Goal: Task Accomplishment & Management: Manage account settings

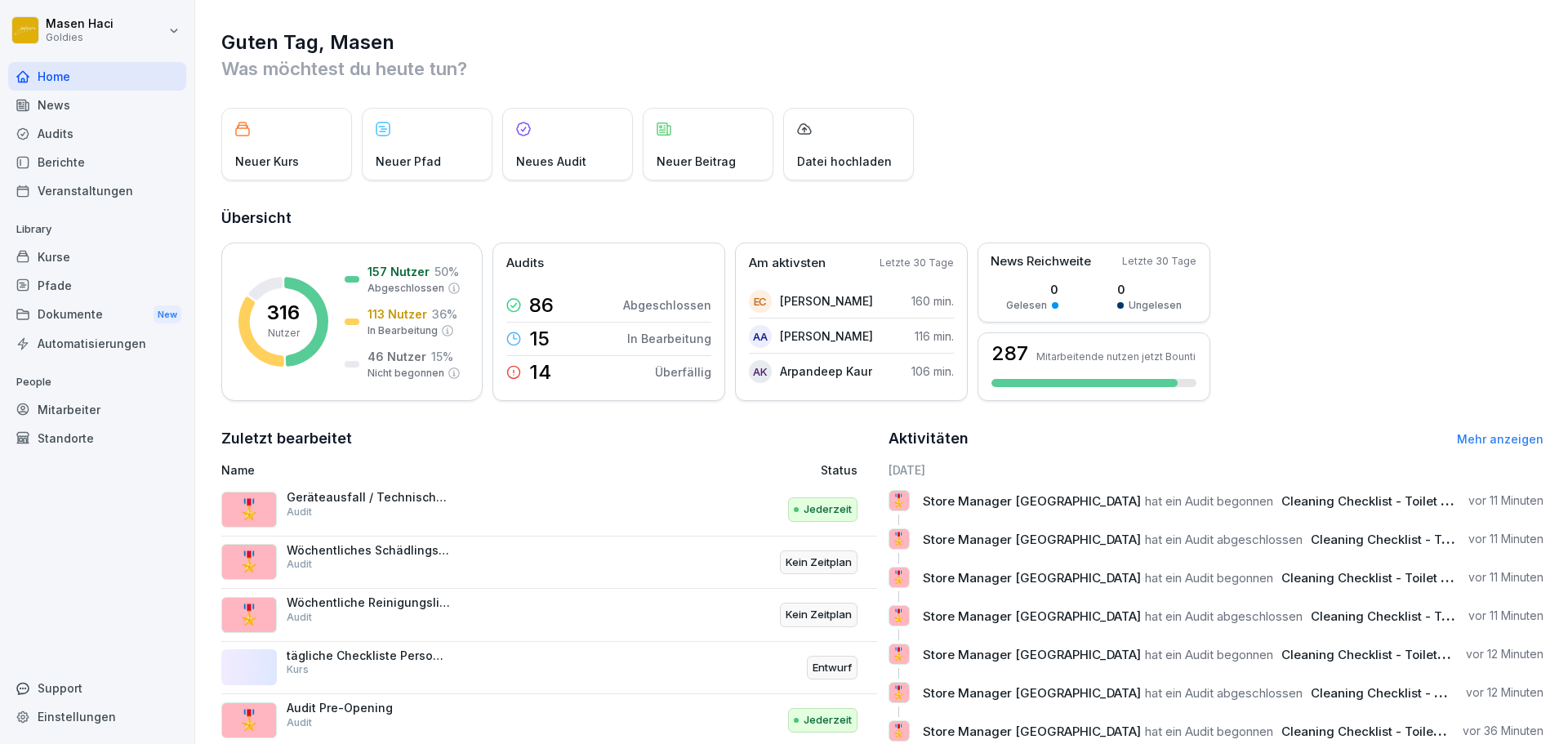
click at [59, 276] on div "Pfade" at bounding box center [97, 286] width 178 height 29
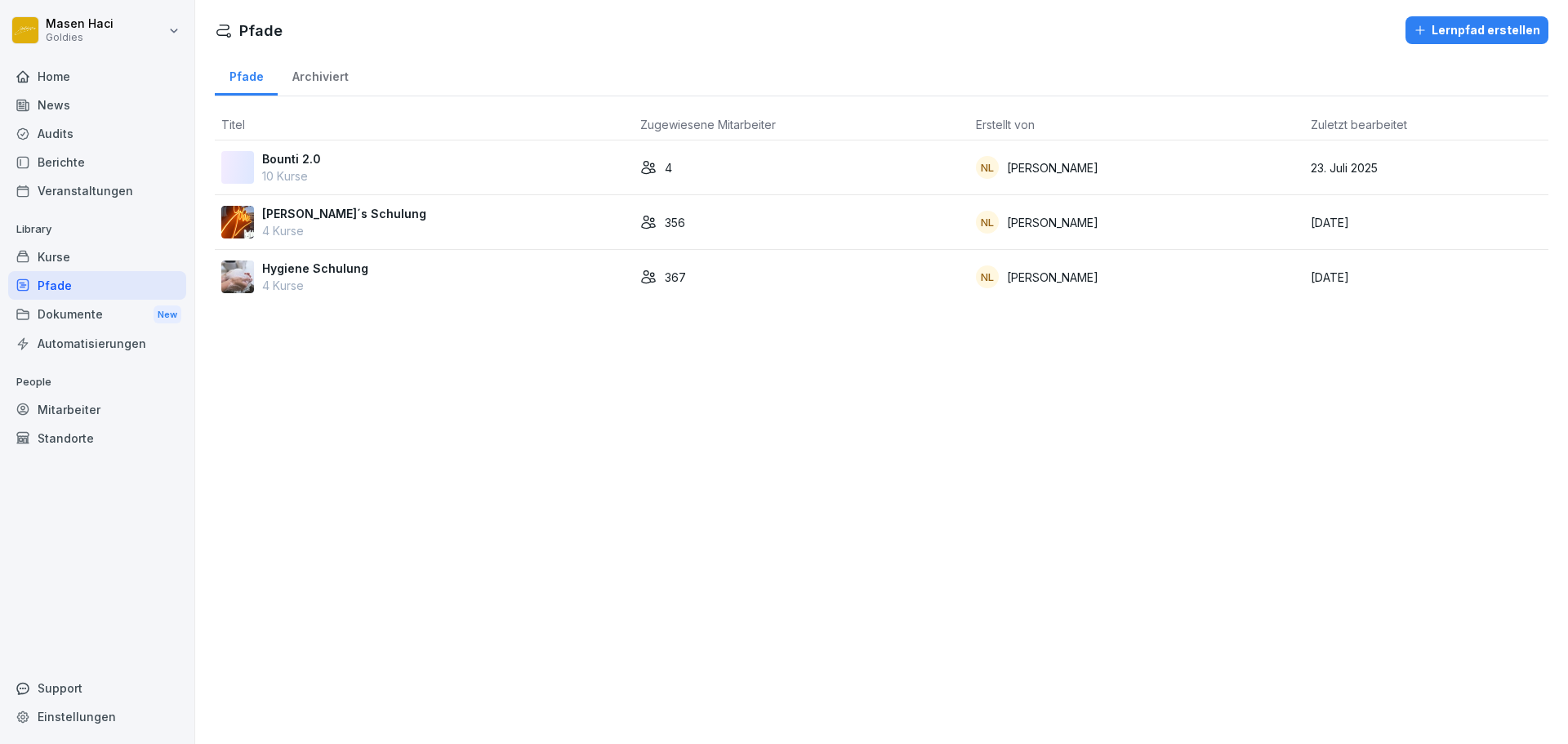
click at [76, 125] on div "Audits" at bounding box center [97, 133] width 178 height 29
click at [65, 418] on div "Mitarbeiter" at bounding box center [97, 410] width 178 height 29
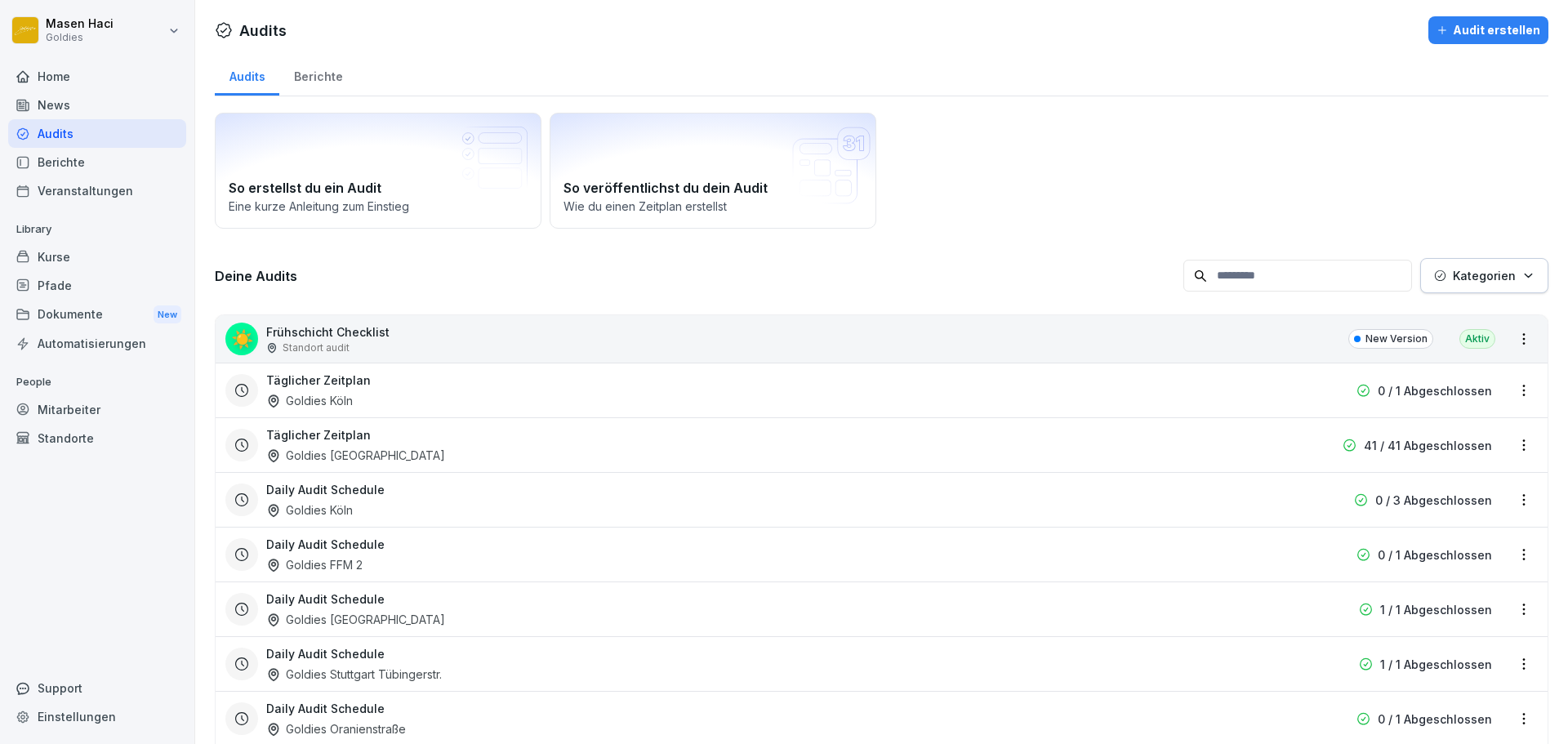
click at [62, 445] on div "Standorte" at bounding box center [97, 439] width 178 height 29
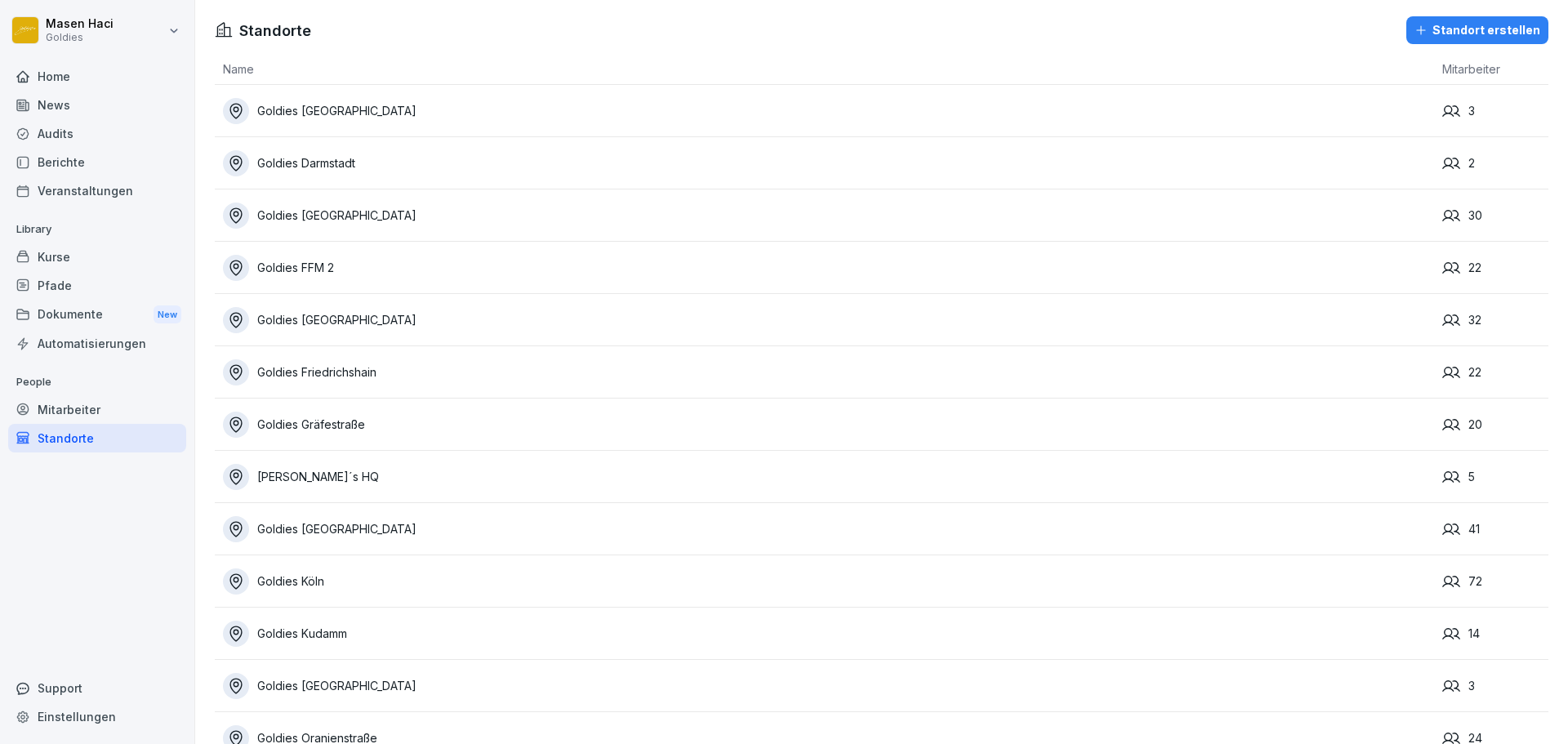
scroll to position [151, 0]
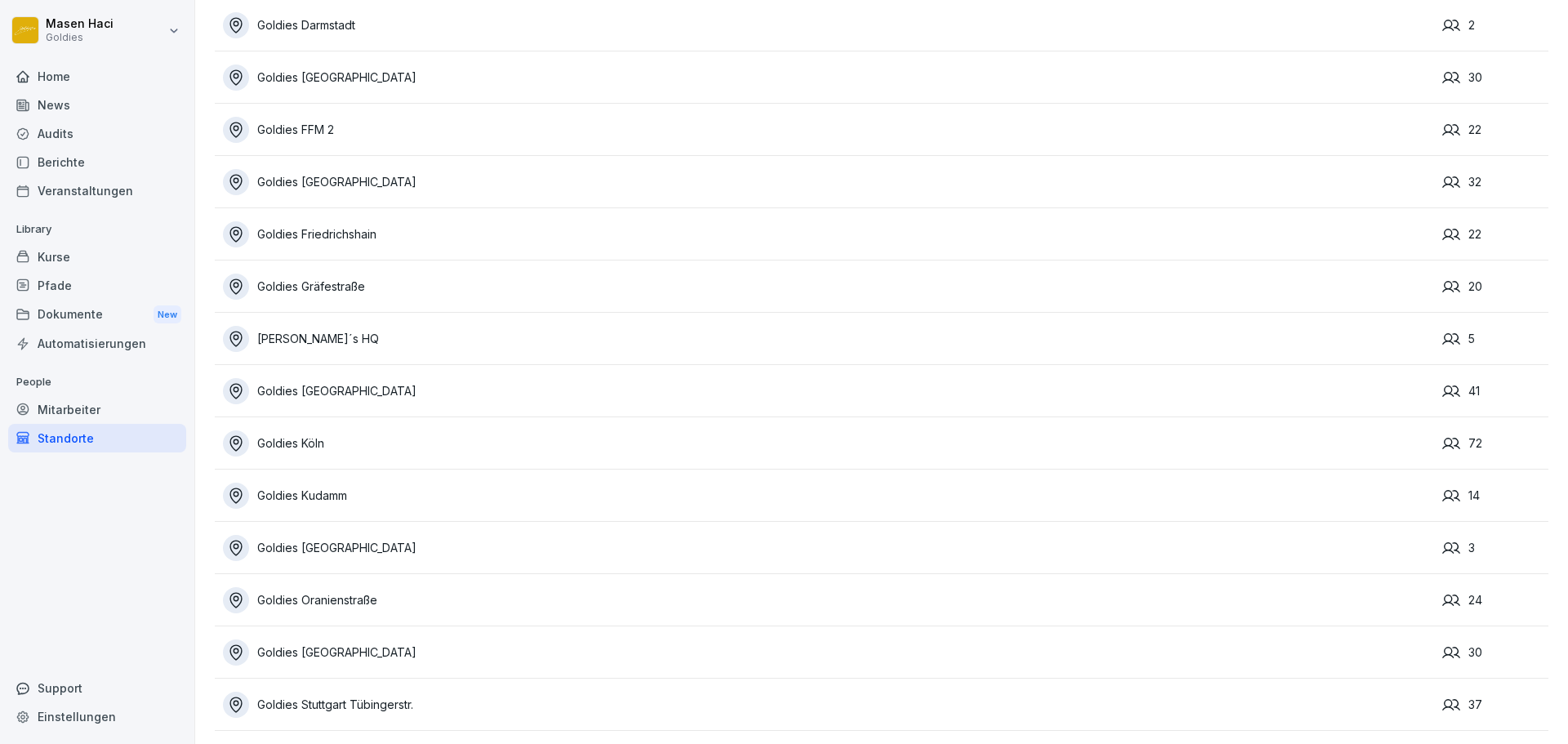
click at [293, 431] on div "Goldies Köln" at bounding box center [828, 443] width 1211 height 26
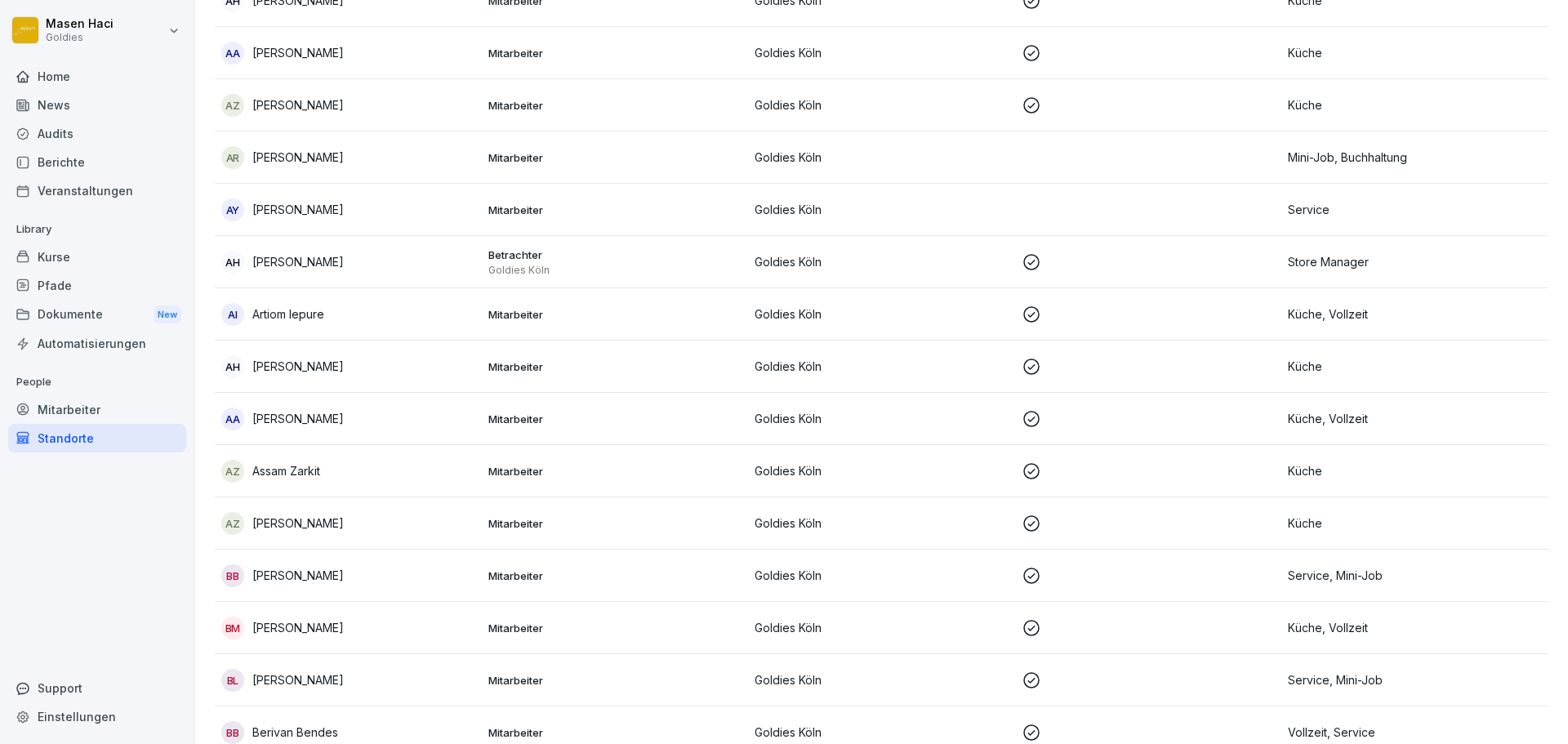
scroll to position [389, 0]
click at [298, 156] on p "[PERSON_NAME]" at bounding box center [298, 158] width 92 height 17
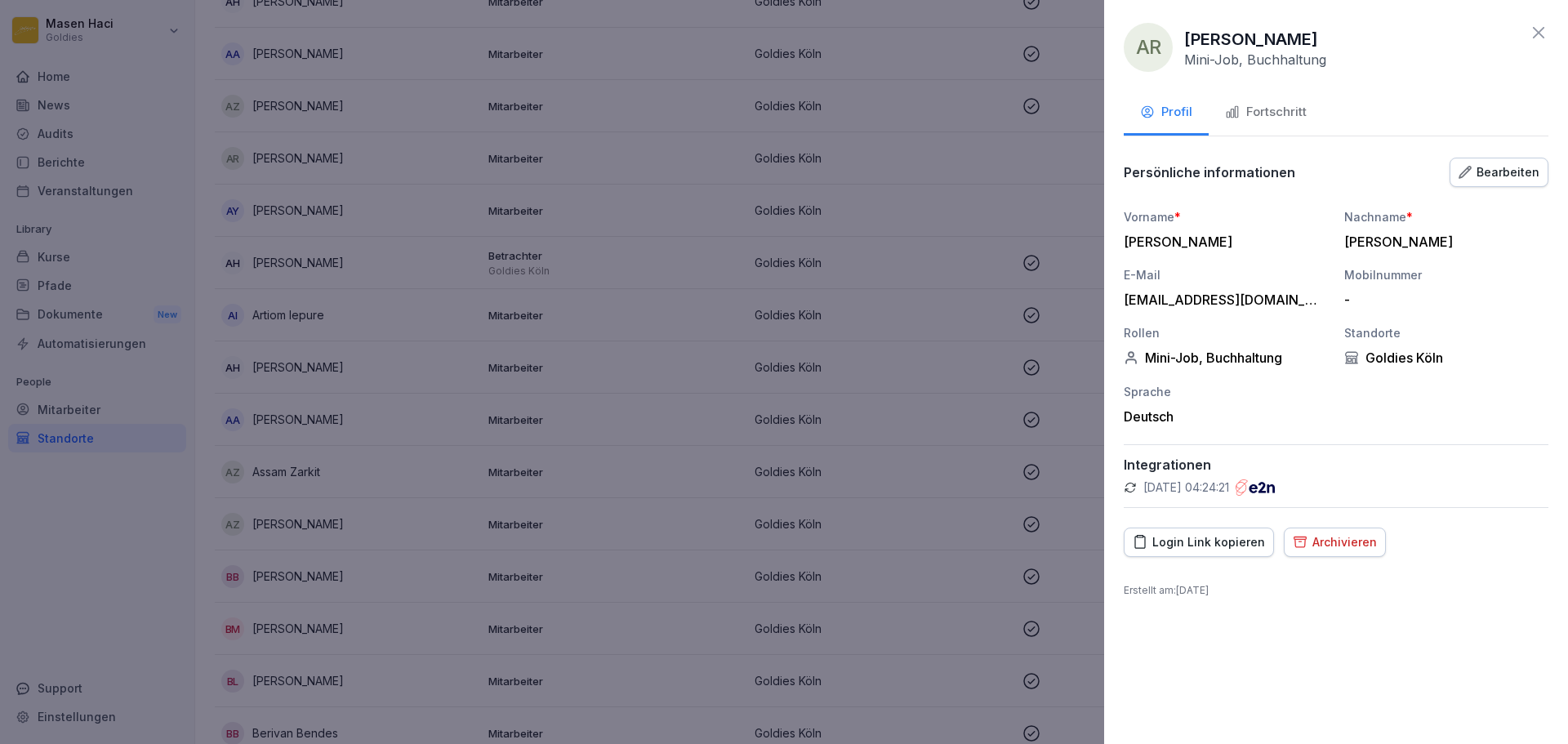
click at [1192, 320] on div "Vorname * [PERSON_NAME] Nachname * [PERSON_NAME] E-Mail [EMAIL_ADDRESS][DOMAIN_…" at bounding box center [1336, 316] width 425 height 217
click at [1193, 305] on div "[EMAIL_ADDRESS][DOMAIN_NAME]" at bounding box center [1221, 299] width 196 height 16
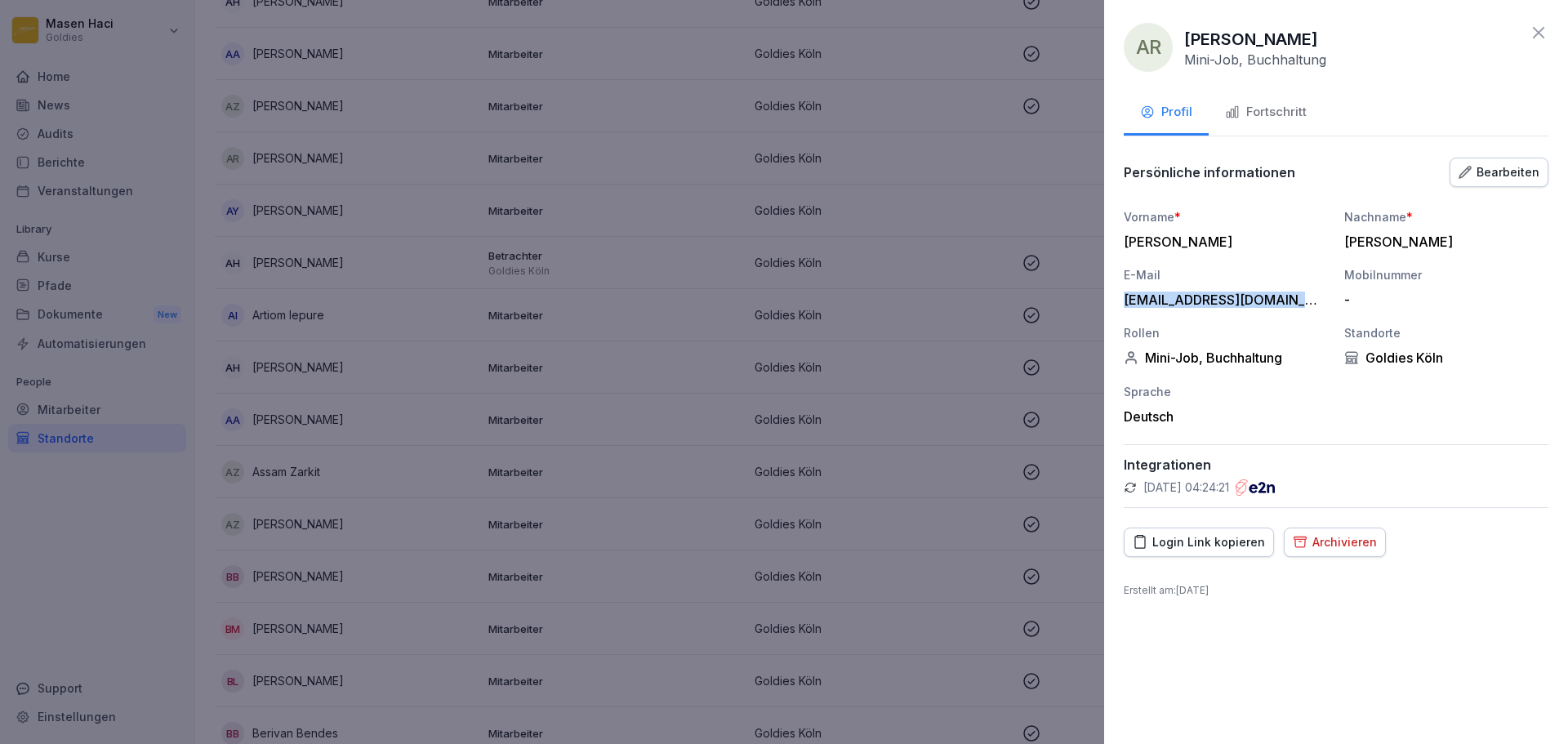
click at [1193, 305] on div "[EMAIL_ADDRESS][DOMAIN_NAME]" at bounding box center [1221, 299] width 196 height 16
click at [1230, 234] on div "[PERSON_NAME]" at bounding box center [1221, 241] width 196 height 16
click at [1469, 177] on icon "button" at bounding box center [1464, 172] width 13 height 13
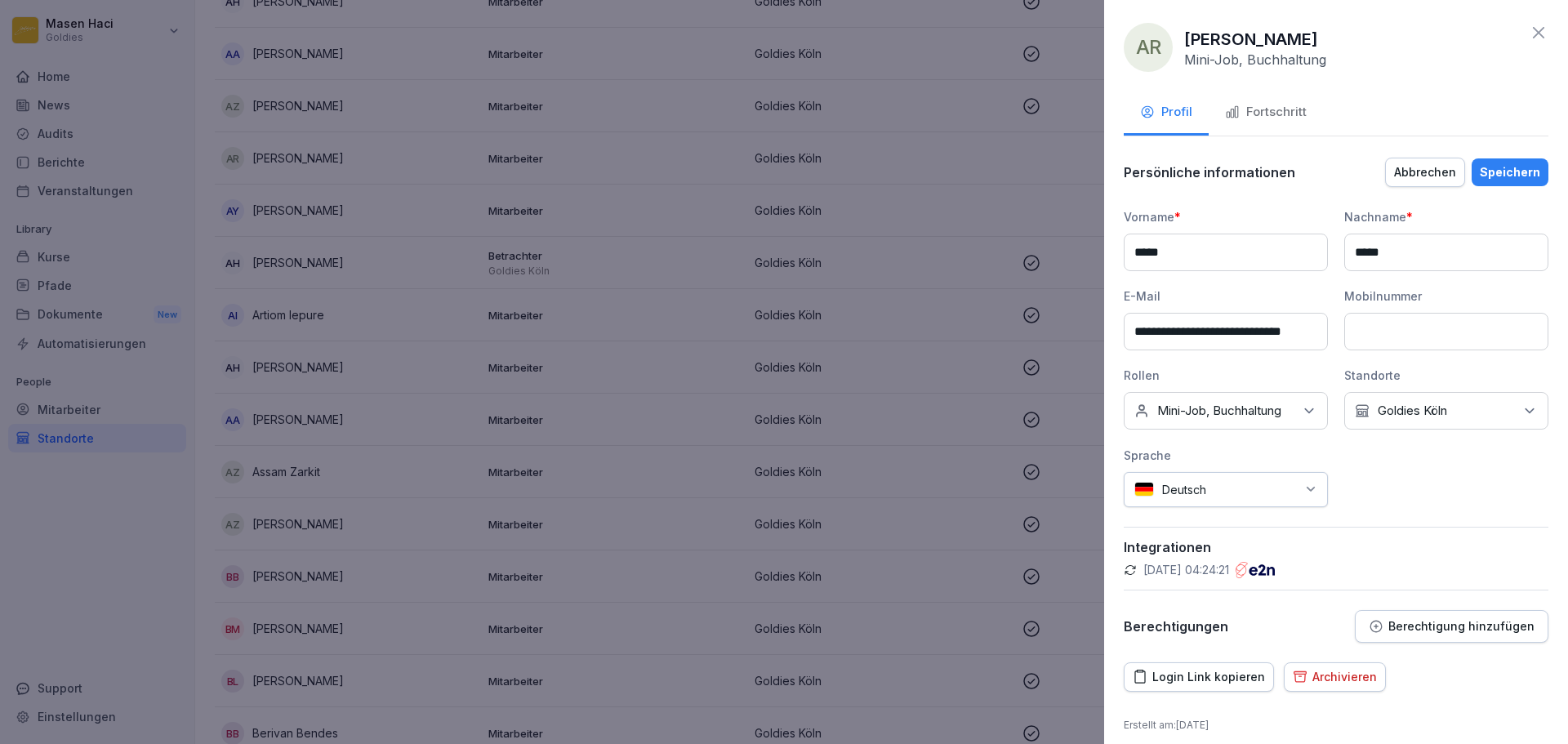
scroll to position [28, 0]
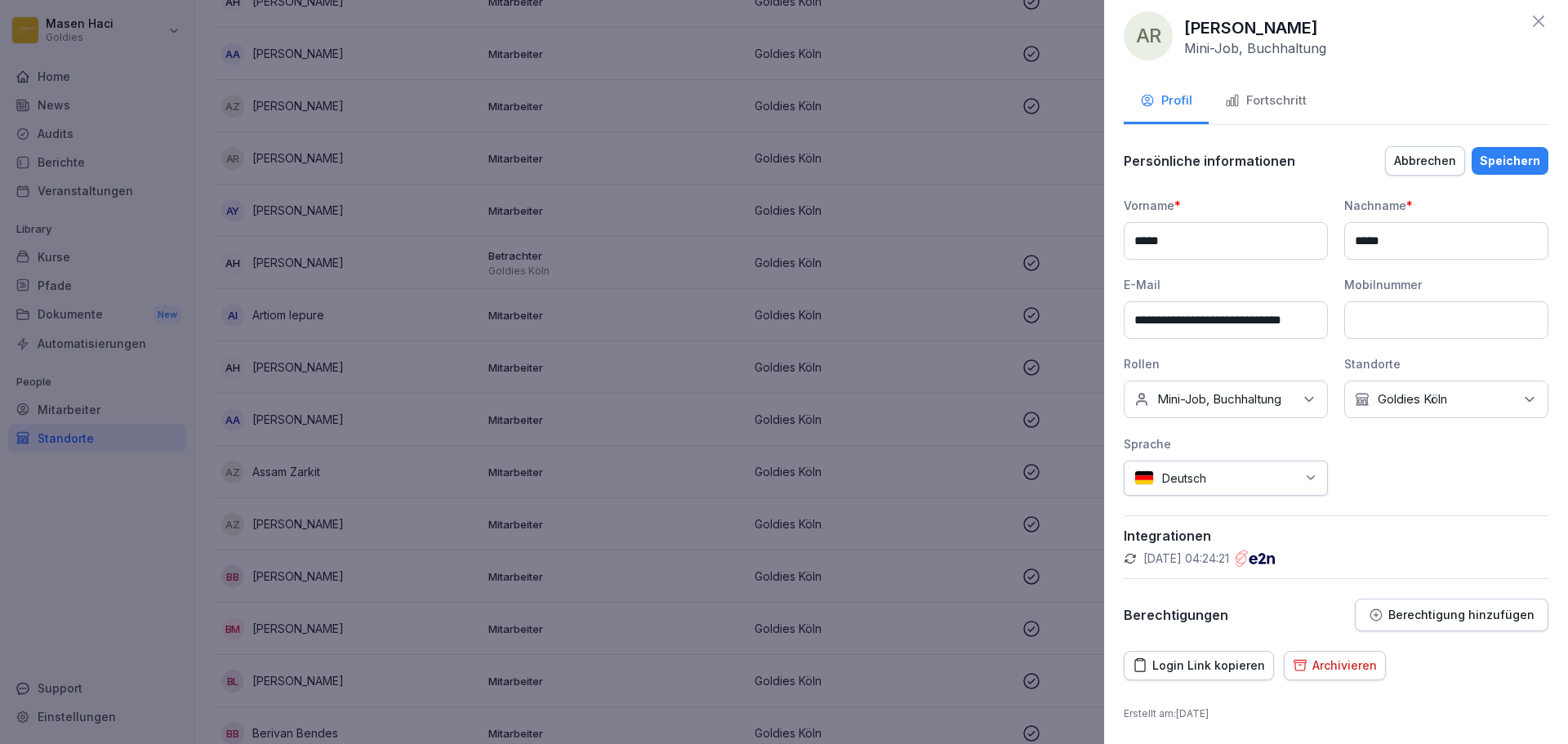
click at [1423, 152] on div "Abbrechen" at bounding box center [1424, 161] width 62 height 18
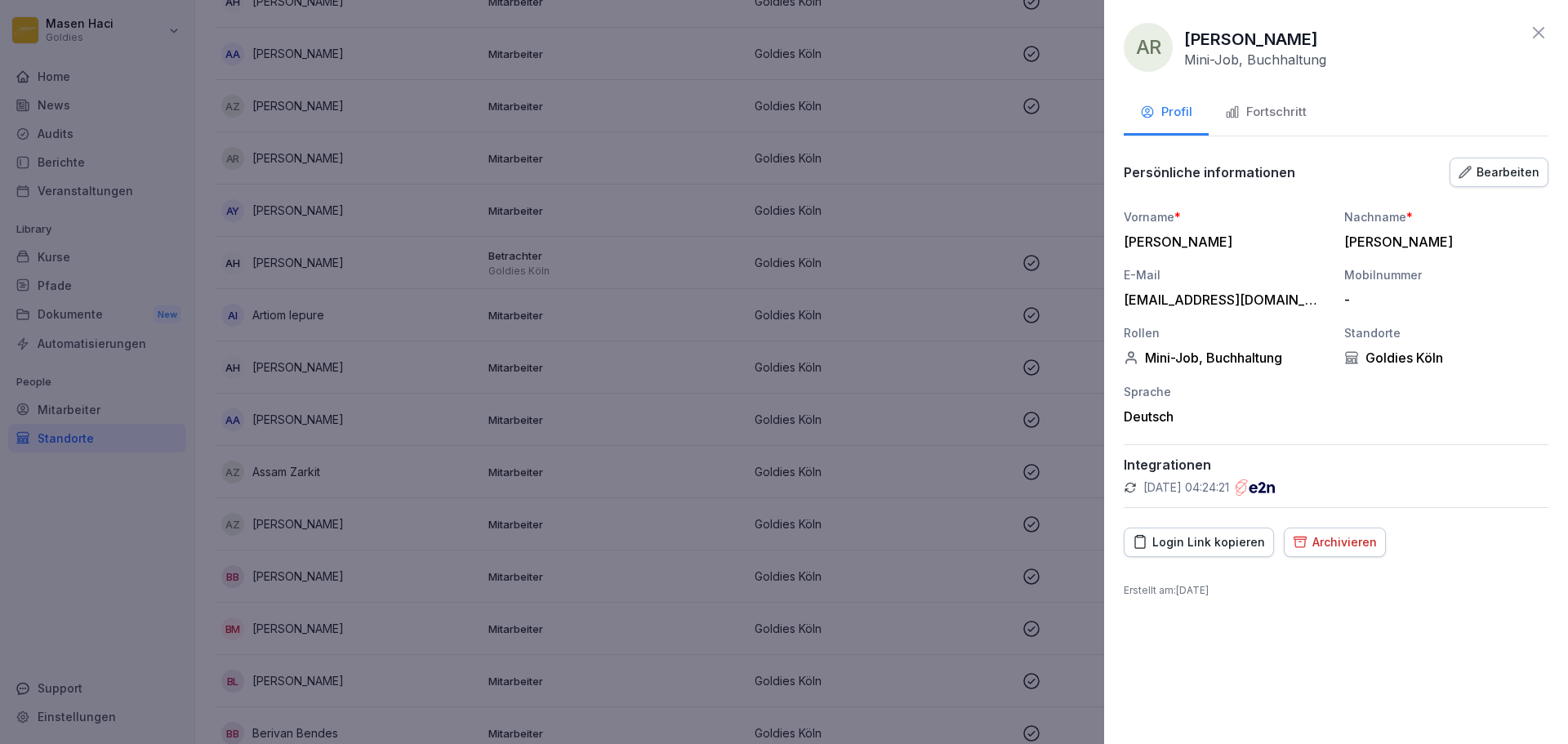
scroll to position [0, 0]
click at [1336, 546] on div "Archivieren" at bounding box center [1334, 542] width 84 height 18
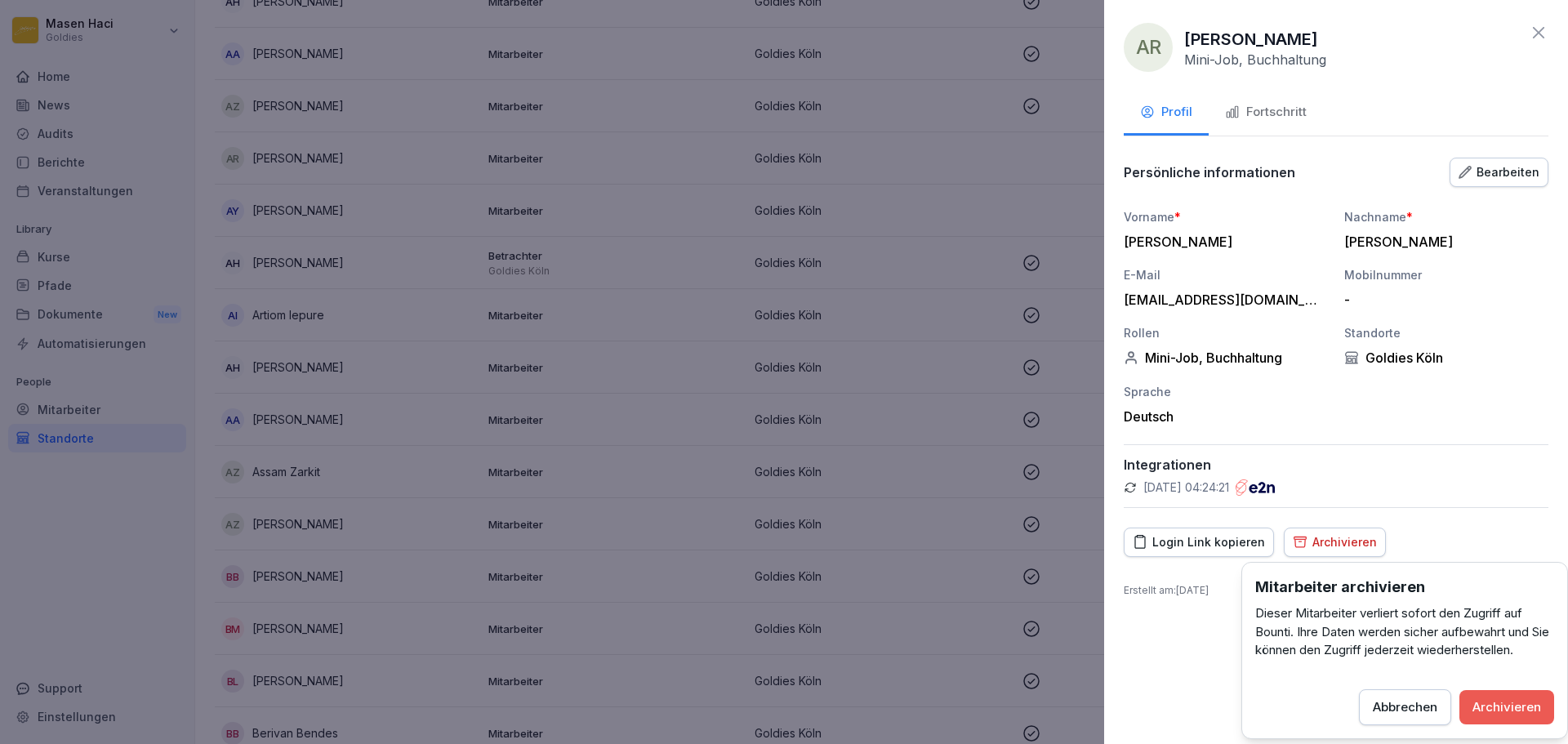
click at [1513, 701] on div "Archivieren" at bounding box center [1506, 707] width 69 height 18
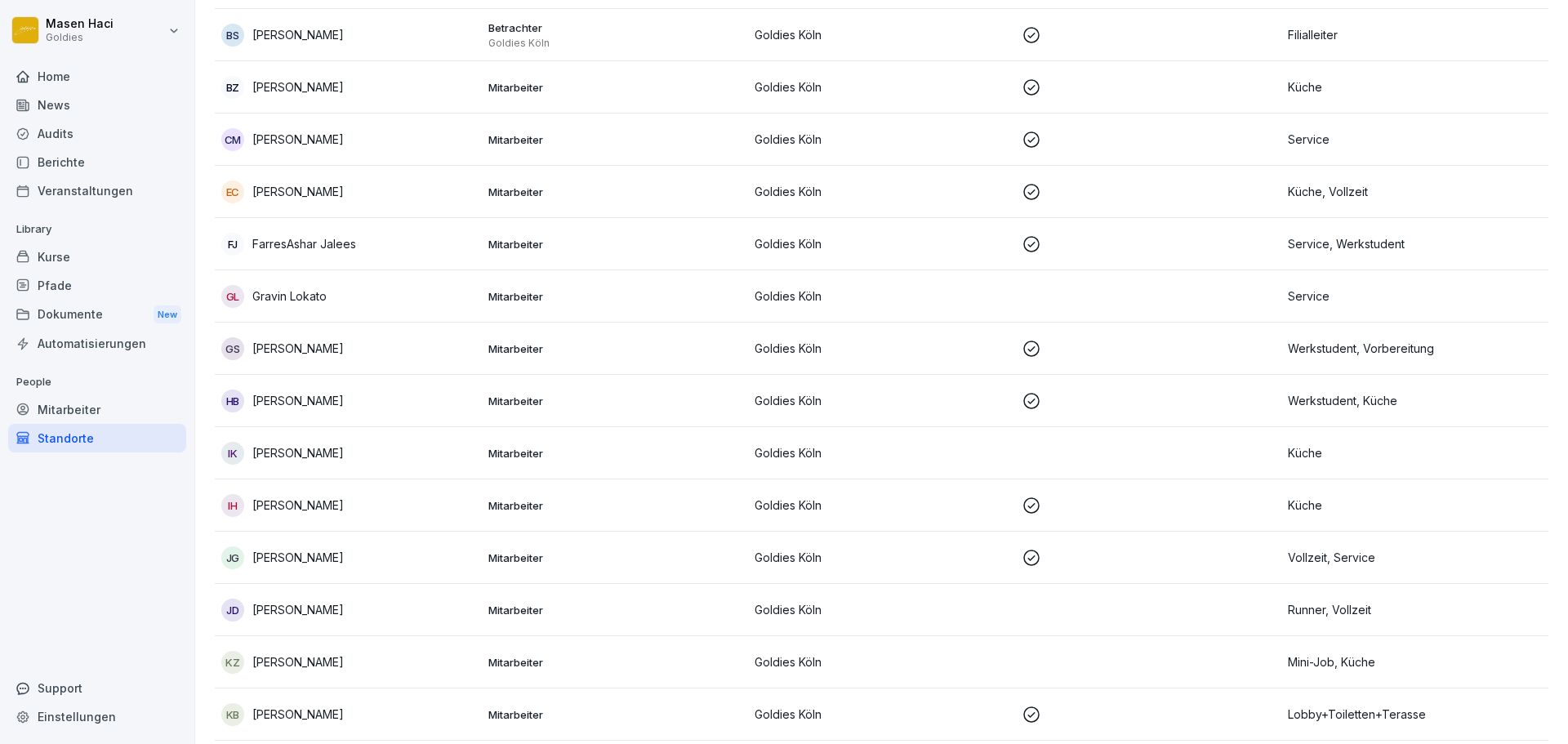
scroll to position [1234, 0]
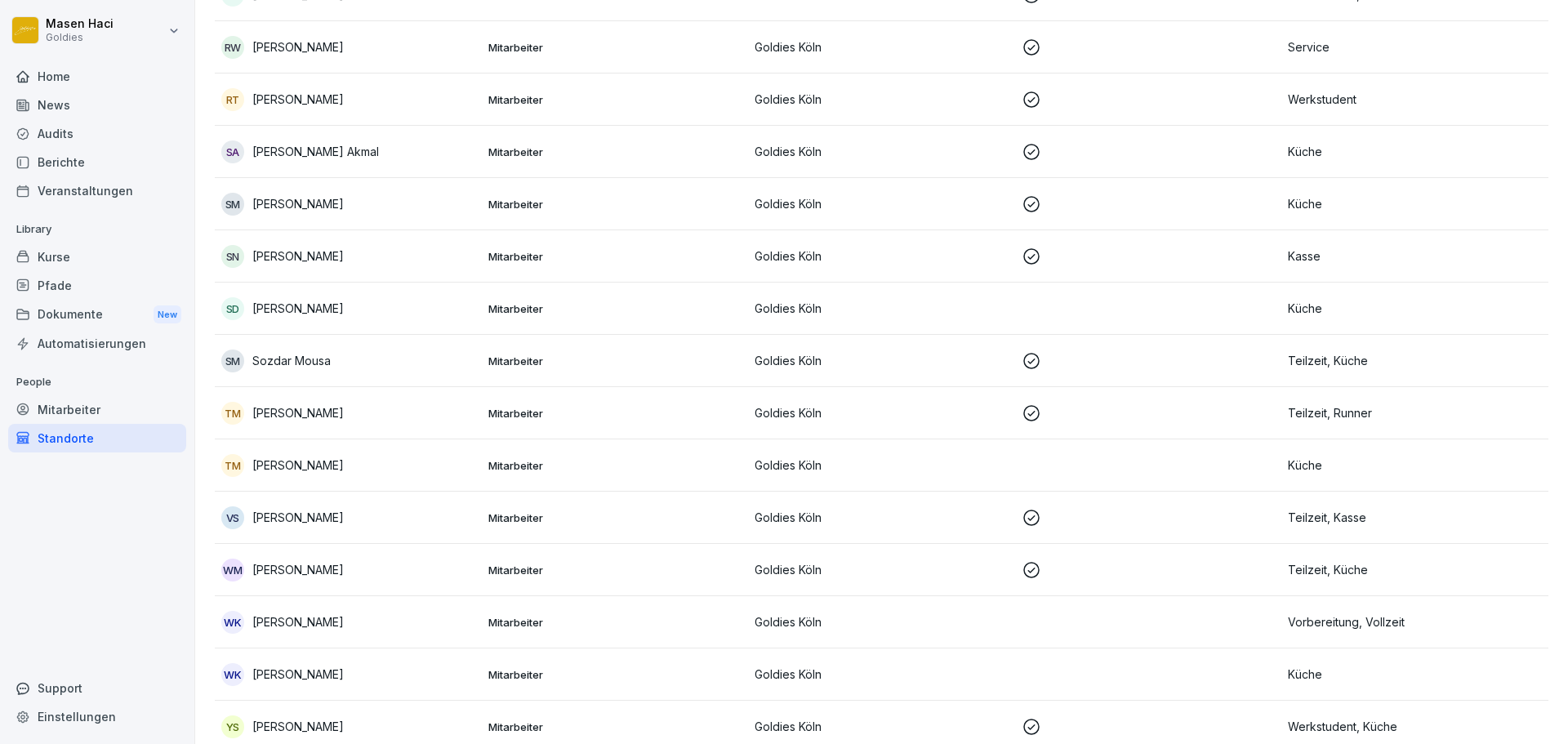
scroll to position [3188, 0]
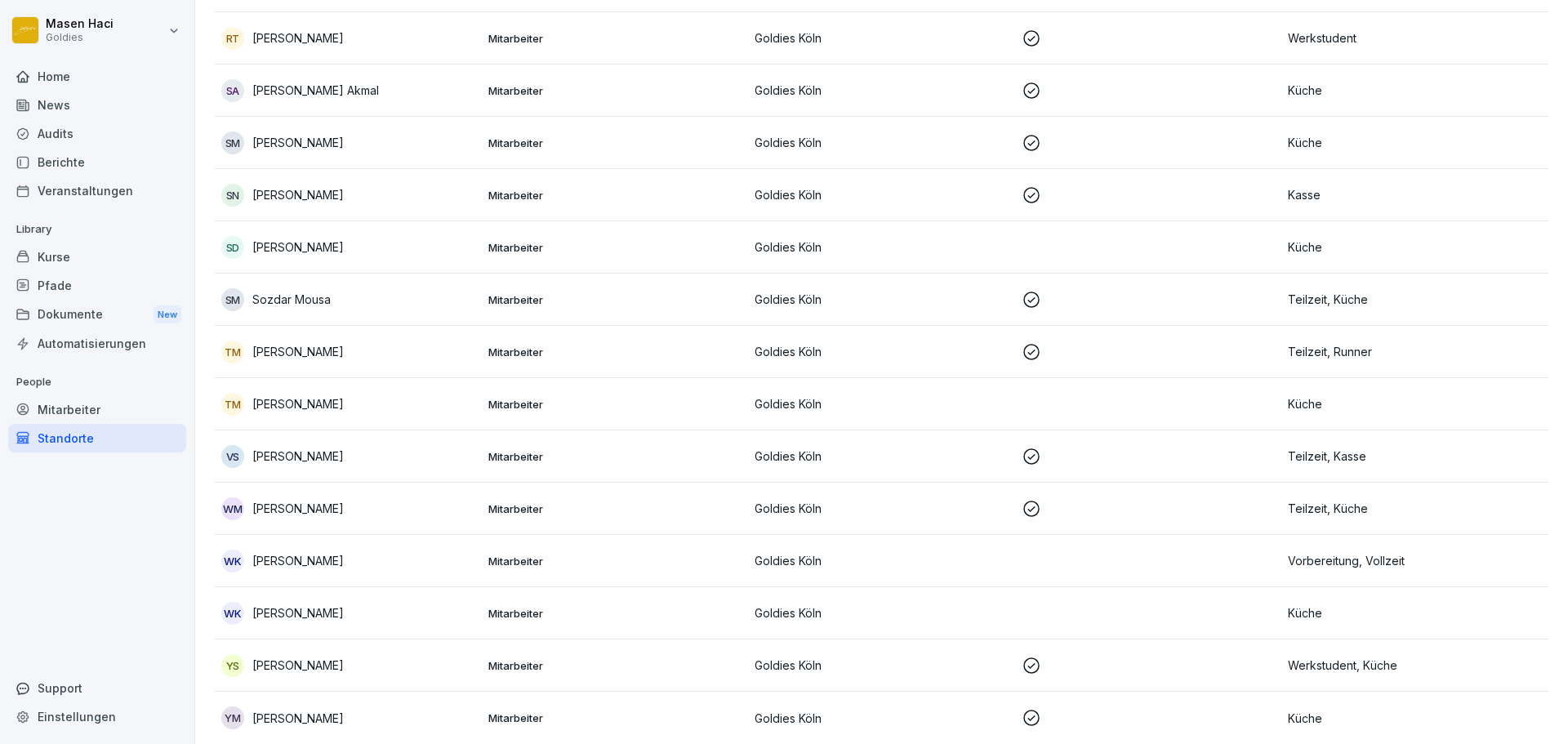
click at [283, 567] on td "WK [PERSON_NAME]" at bounding box center [348, 560] width 267 height 52
click at [267, 602] on div "WK Williams Kay" at bounding box center [348, 613] width 254 height 23
click at [252, 655] on div "YS Yash Singh" at bounding box center [348, 666] width 254 height 23
click at [280, 710] on p "[PERSON_NAME]" at bounding box center [298, 718] width 92 height 17
click at [222, 483] on td "WM Waleed Murad" at bounding box center [348, 508] width 267 height 52
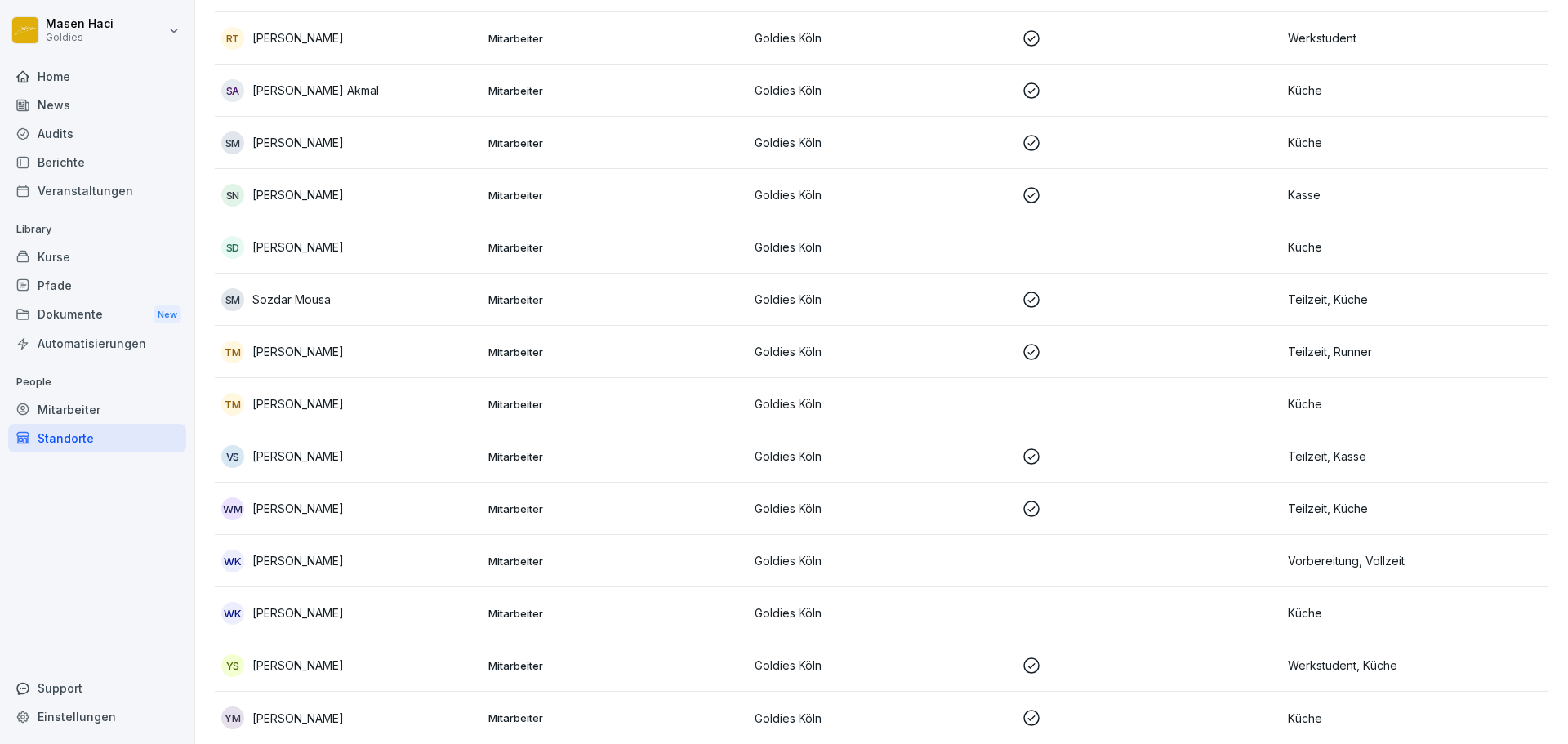
click at [254, 446] on div "VS Victoria Stoll" at bounding box center [348, 457] width 254 height 23
click at [308, 326] on td "TM Temirlan Meirambekov" at bounding box center [348, 351] width 267 height 52
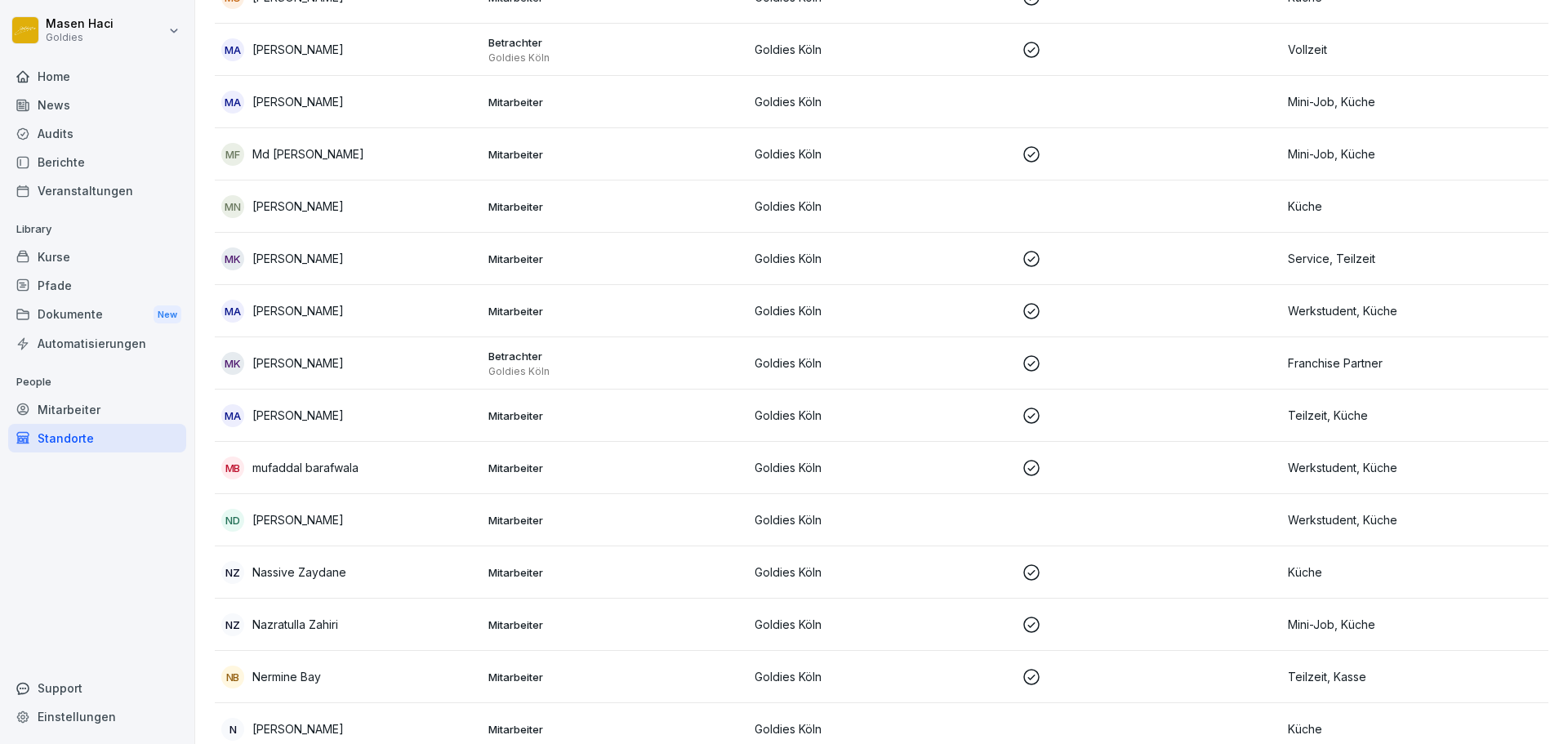
scroll to position [2014, 0]
click at [330, 370] on p "[PERSON_NAME]" at bounding box center [298, 362] width 92 height 17
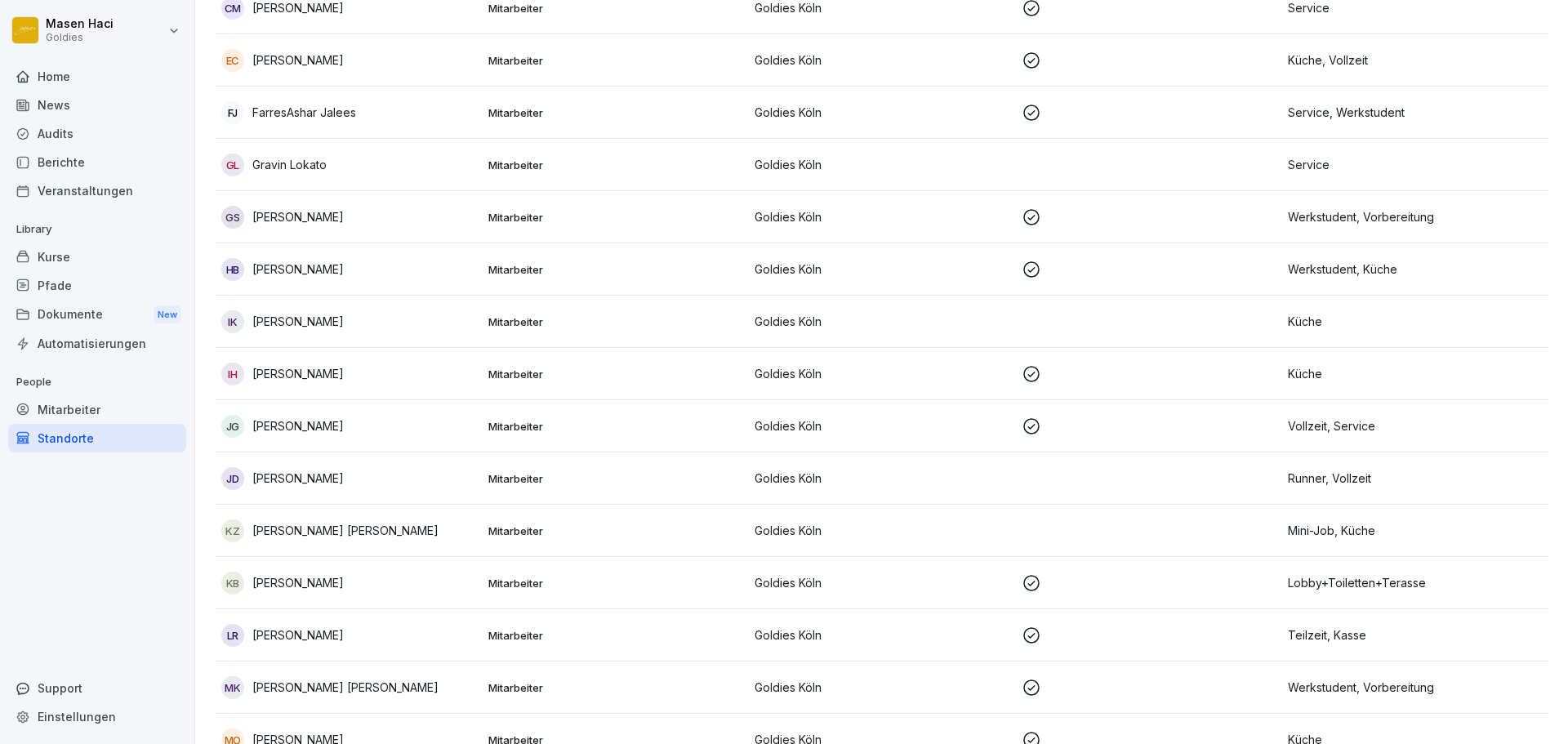
scroll to position [1233, 0]
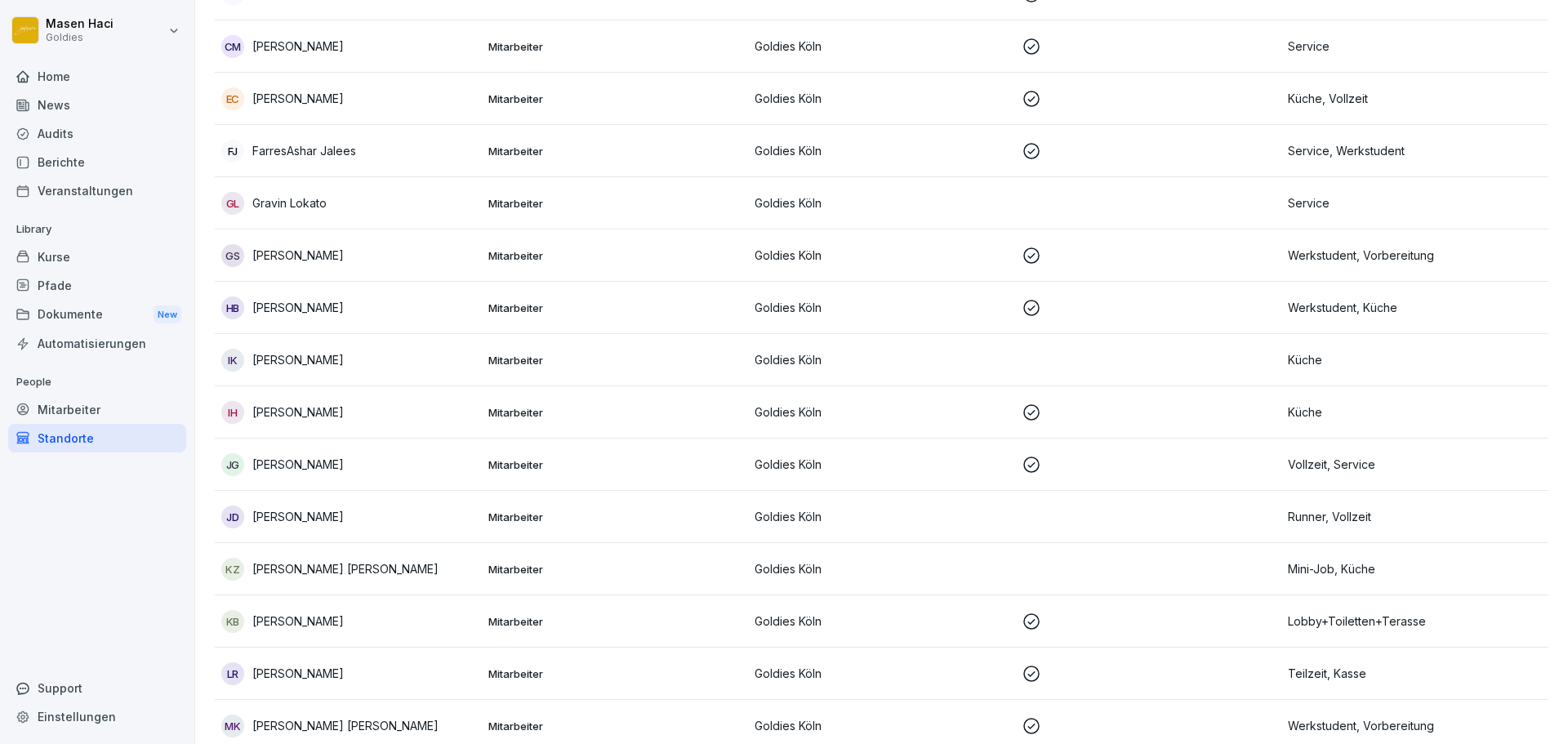
click at [26, 60] on div at bounding box center [97, 57] width 178 height 10
click at [27, 61] on div at bounding box center [97, 57] width 178 height 10
click at [34, 66] on div "Home" at bounding box center [97, 77] width 178 height 29
click at [42, 71] on div "Home" at bounding box center [97, 77] width 178 height 29
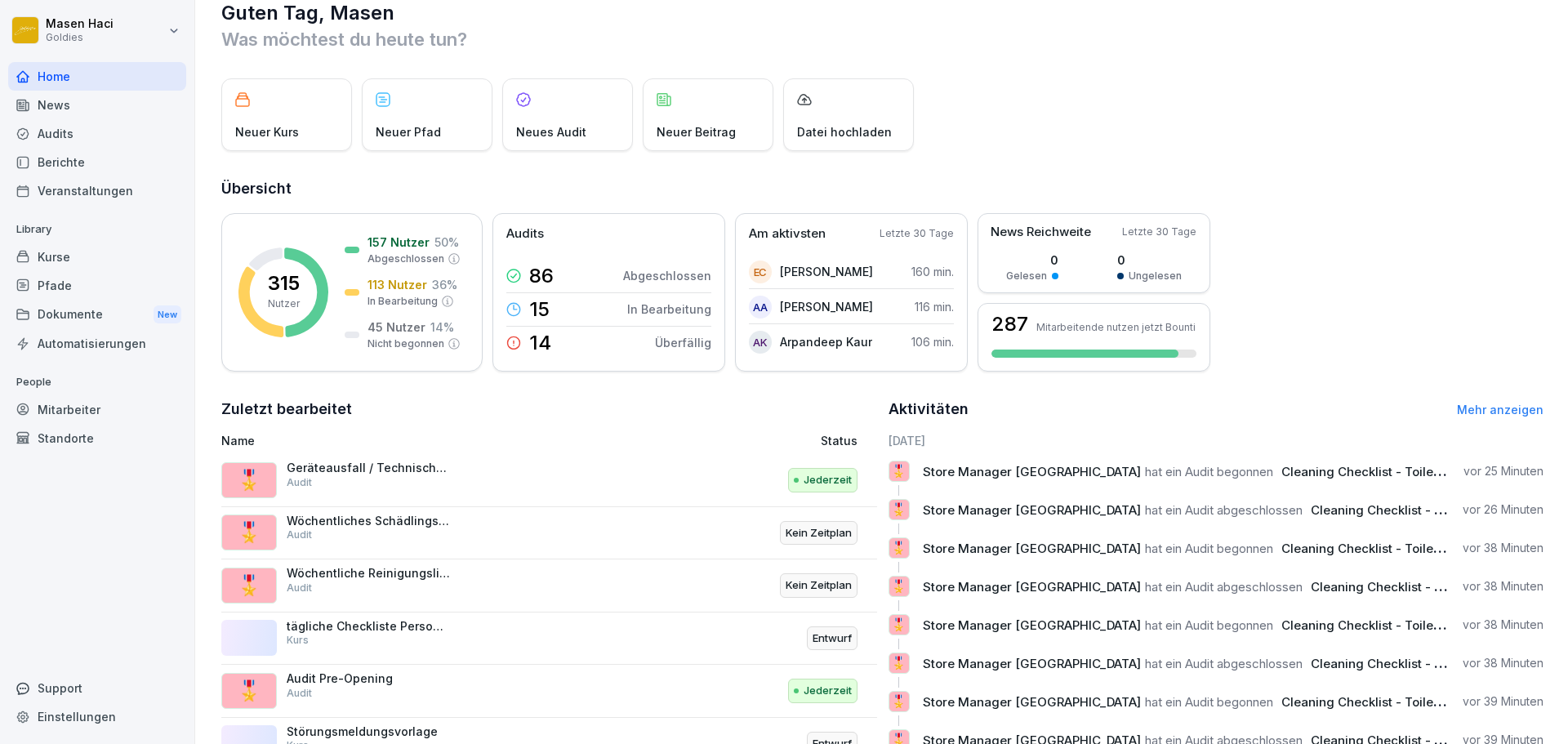
scroll to position [34, 0]
